Goal: Find specific page/section: Find specific page/section

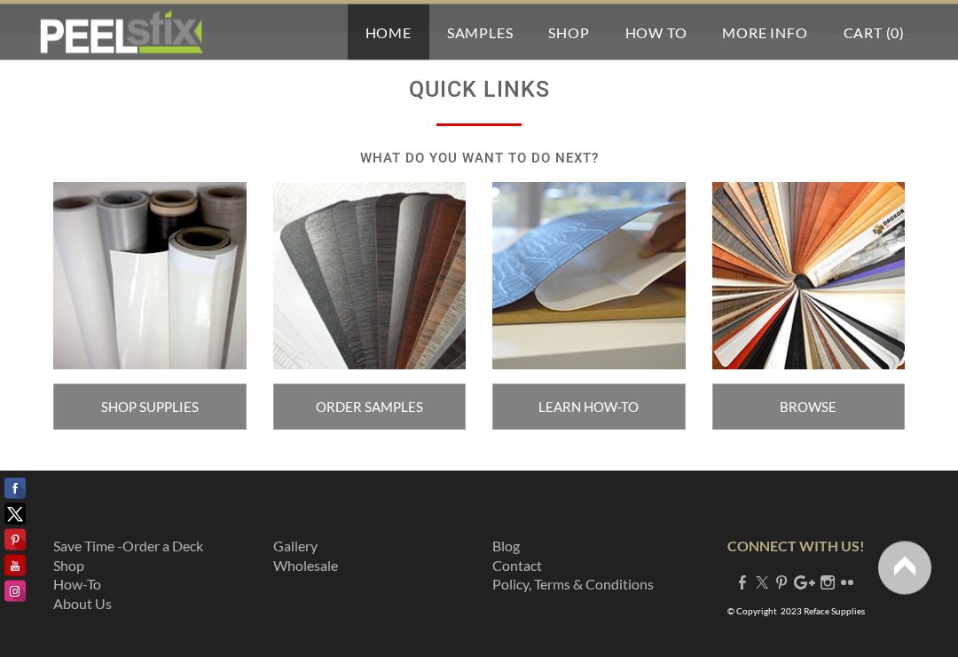
scroll to position [3088, 0]
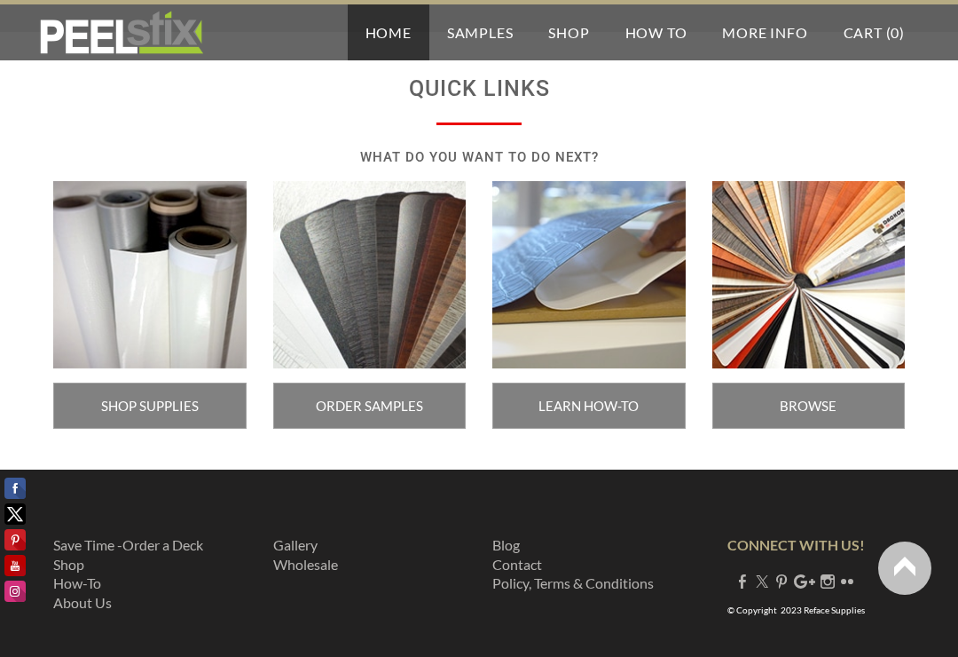
click at [165, 357] on img at bounding box center [149, 275] width 193 height 188
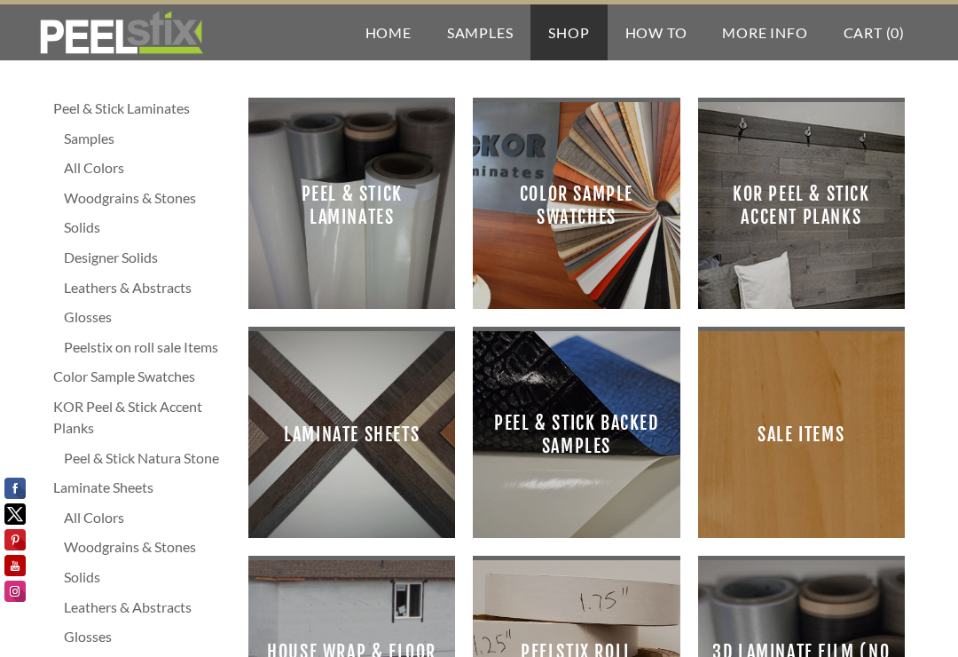
click at [364, 214] on span "Peel & Stick Laminates" at bounding box center [352, 205] width 178 height 178
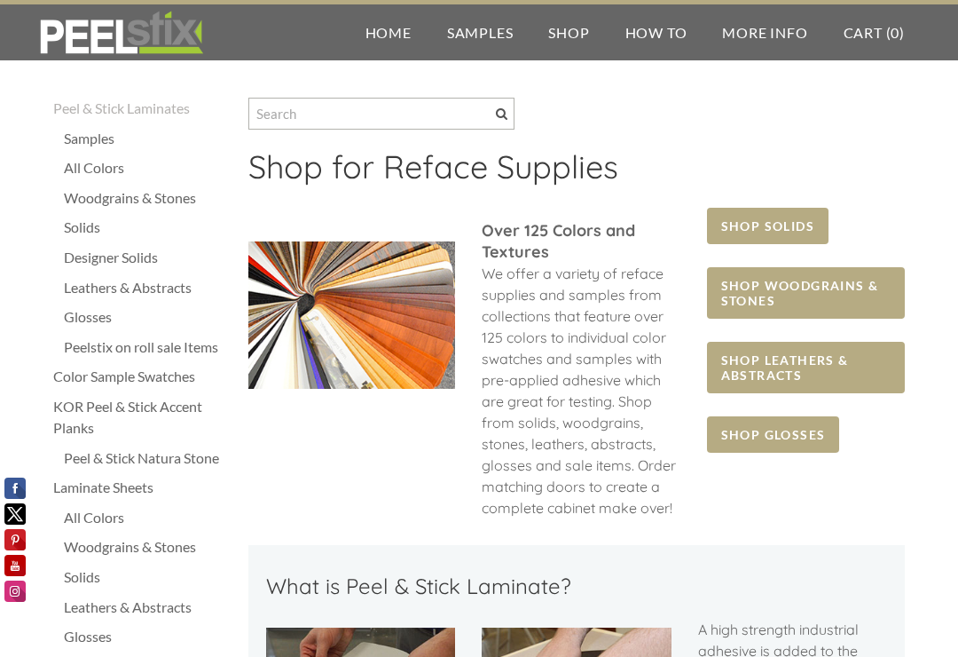
click at [778, 237] on span "SHOP SOLIDS" at bounding box center [768, 226] width 122 height 36
